Goal: Information Seeking & Learning: Learn about a topic

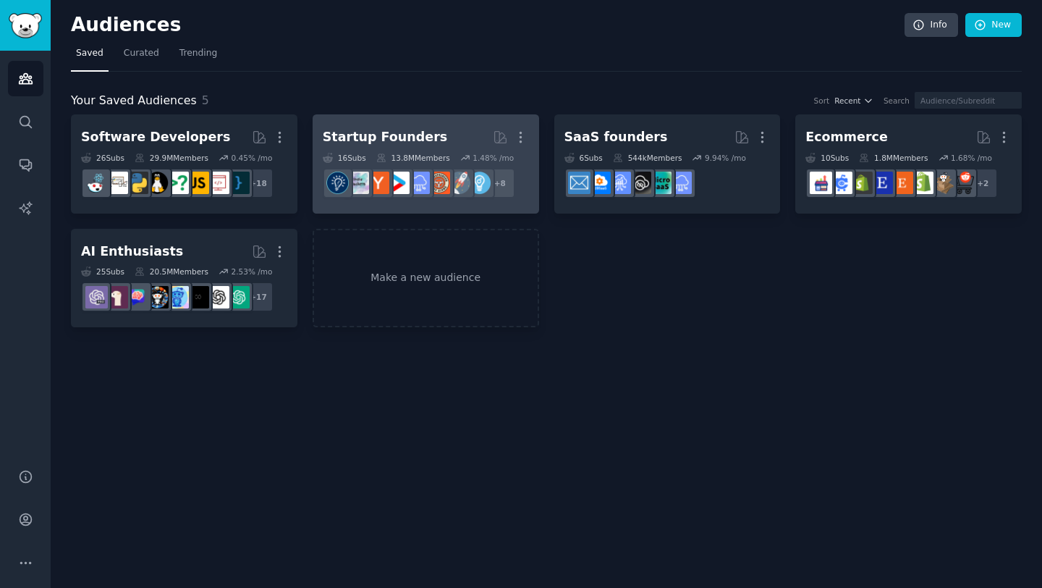
click at [405, 153] on div "13.8M Members" at bounding box center [413, 158] width 74 height 10
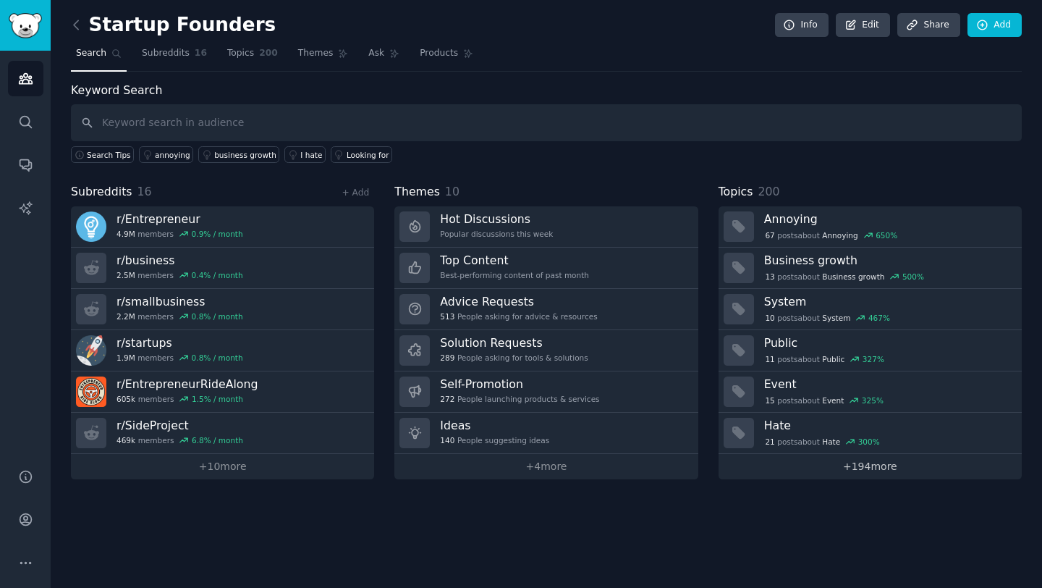
click at [865, 472] on link "+ 194 more" at bounding box center [870, 466] width 303 height 25
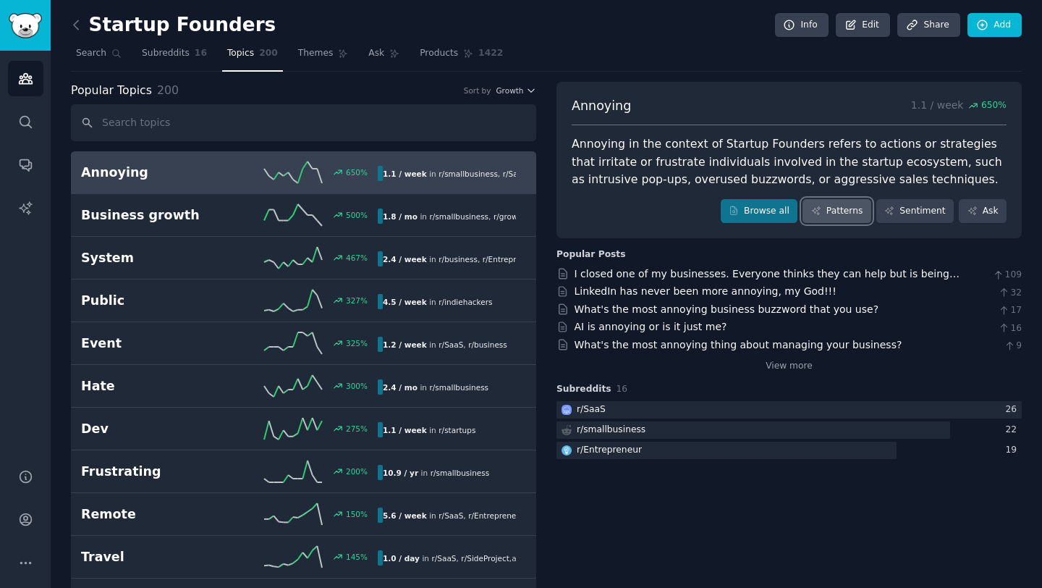
click at [831, 211] on link "Patterns" at bounding box center [837, 211] width 68 height 25
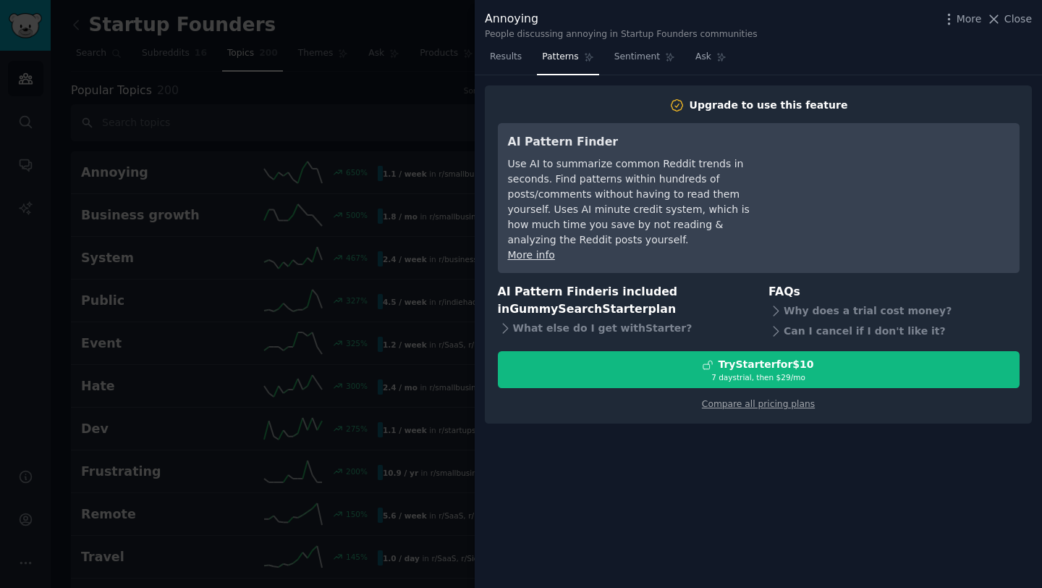
click at [377, 94] on div at bounding box center [521, 294] width 1042 height 588
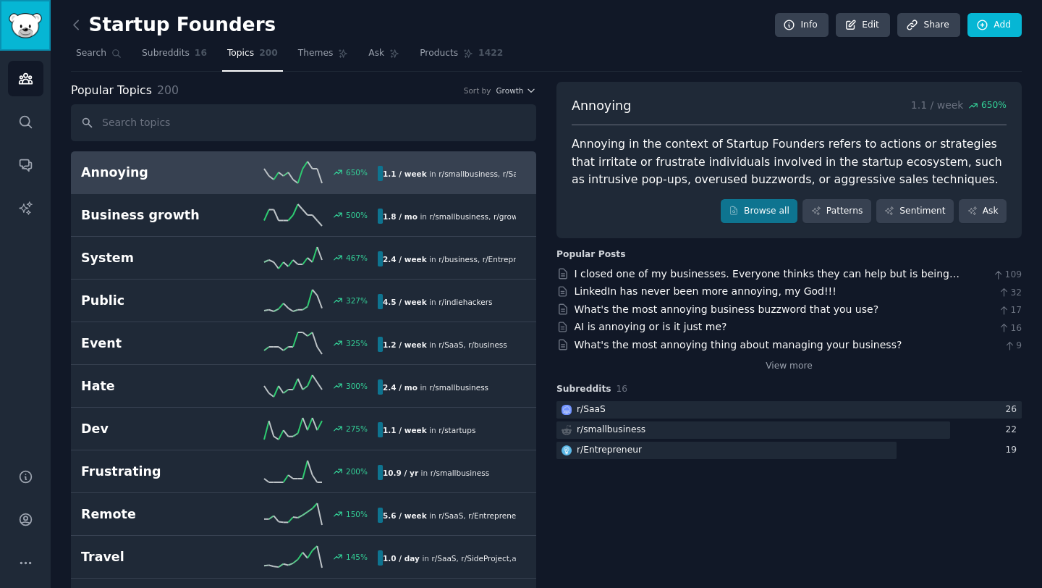
click at [30, 25] on img "Sidebar" at bounding box center [25, 25] width 33 height 25
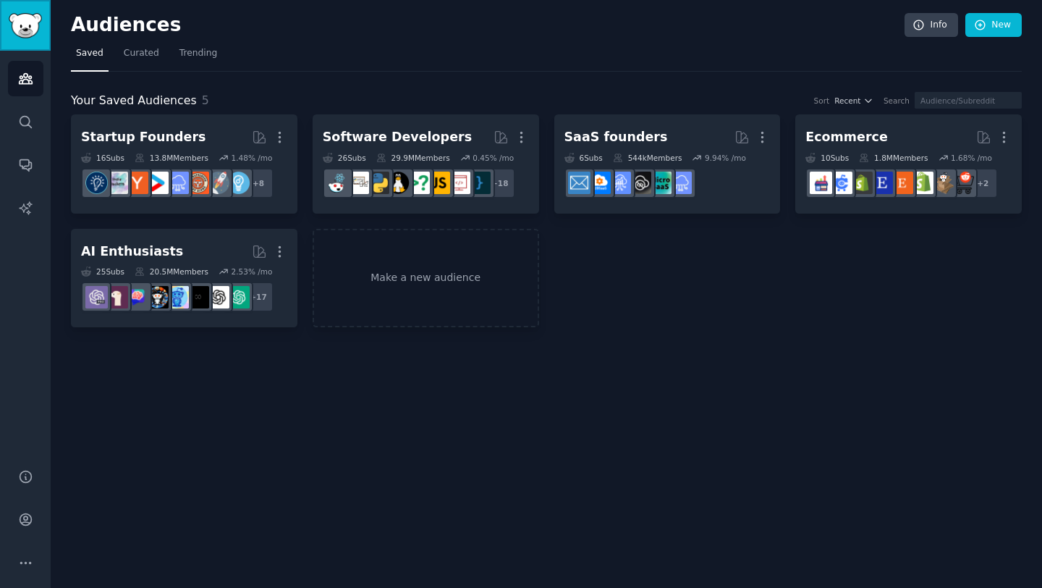
click at [30, 24] on img "Sidebar" at bounding box center [25, 25] width 33 height 25
